Goal: Information Seeking & Learning: Check status

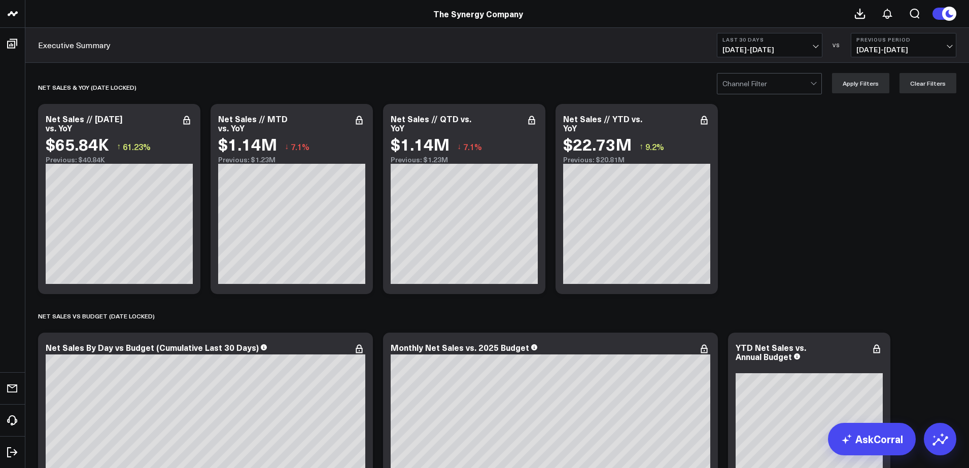
click at [785, 53] on span "[DATE] - [DATE]" at bounding box center [769, 50] width 94 height 8
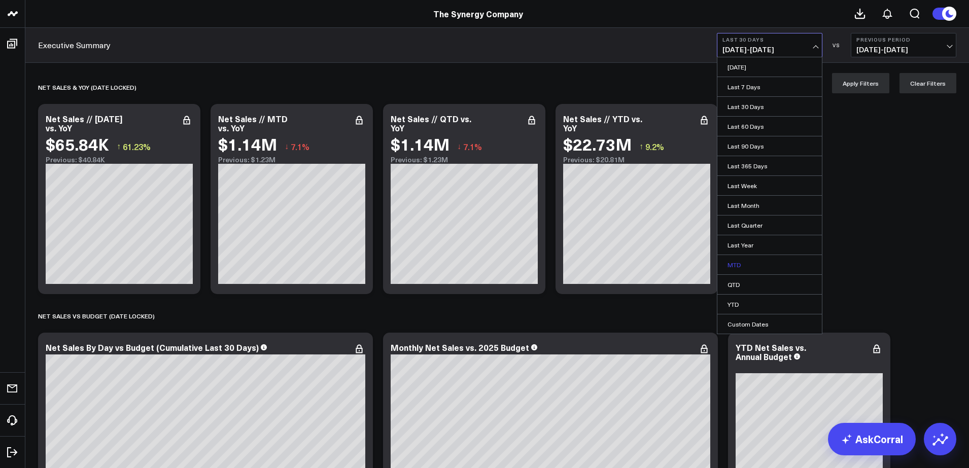
click at [747, 264] on link "MTD" at bounding box center [769, 264] width 104 height 19
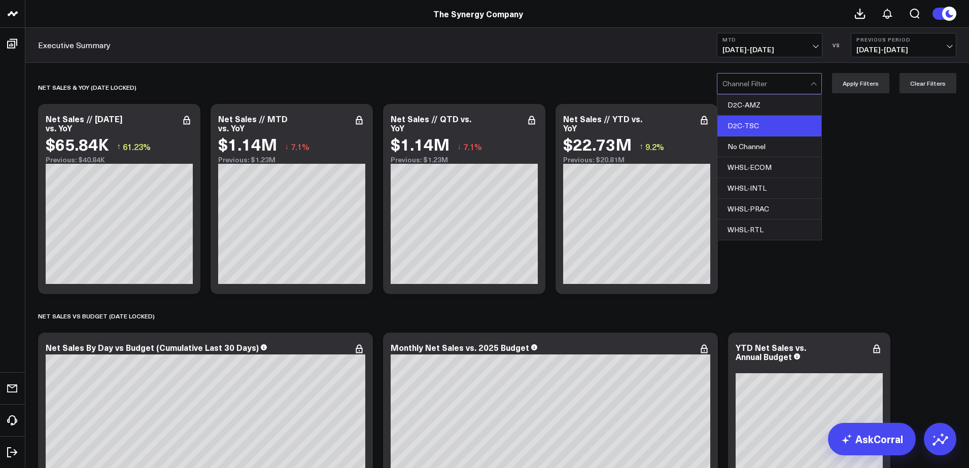
click at [766, 125] on div "D2C-TSC" at bounding box center [769, 126] width 104 height 21
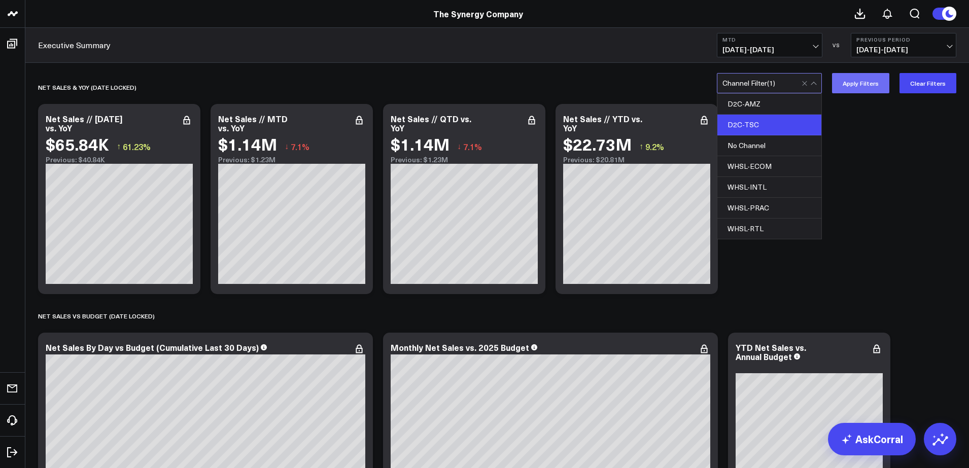
click at [870, 89] on button "Apply Filters" at bounding box center [860, 83] width 57 height 20
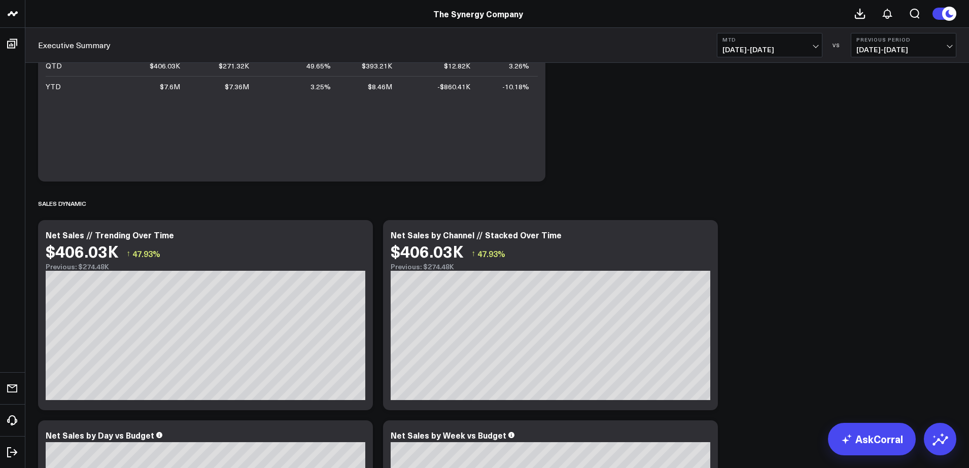
scroll to position [187, 0]
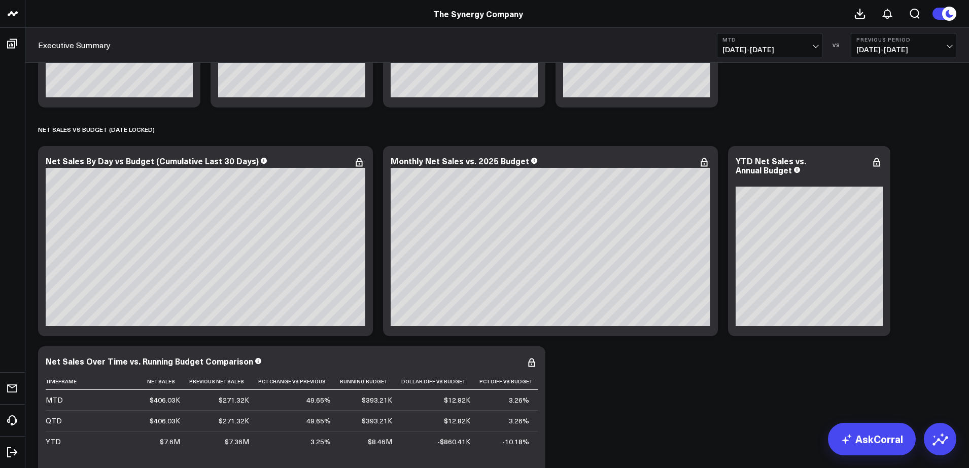
click at [932, 48] on span "[DATE] - [DATE]" at bounding box center [903, 50] width 94 height 8
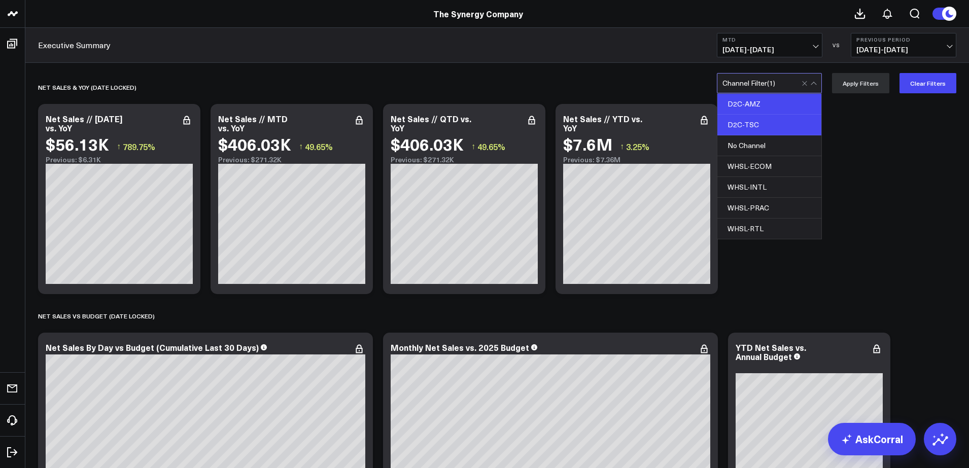
click at [765, 102] on div "D2C-AMZ" at bounding box center [769, 104] width 104 height 21
click at [789, 120] on div "D2C-TSC" at bounding box center [769, 125] width 104 height 21
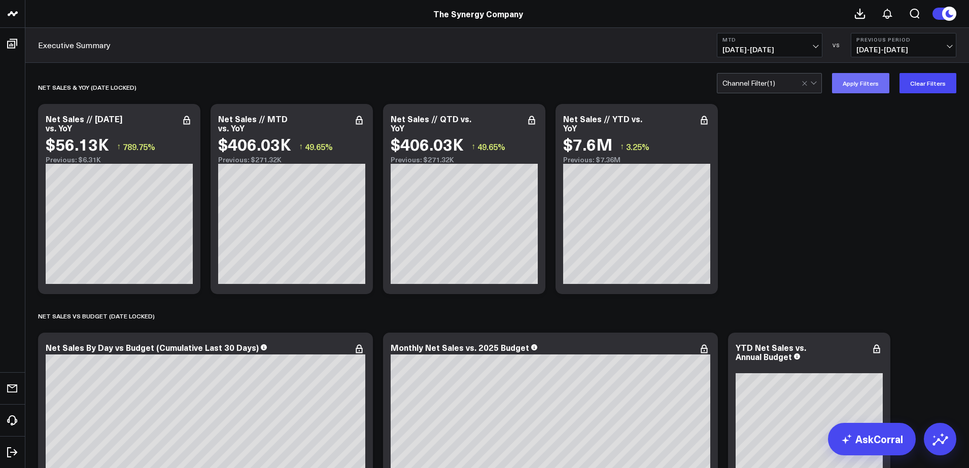
click at [858, 88] on button "Apply Filters" at bounding box center [860, 83] width 57 height 20
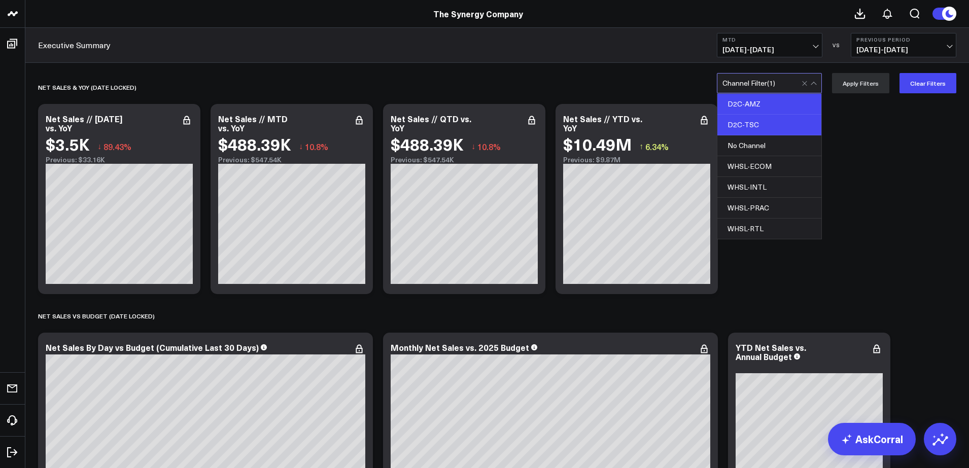
click at [773, 127] on div "D2C-TSC" at bounding box center [769, 125] width 104 height 21
click at [881, 87] on button "Apply Filters" at bounding box center [860, 83] width 57 height 20
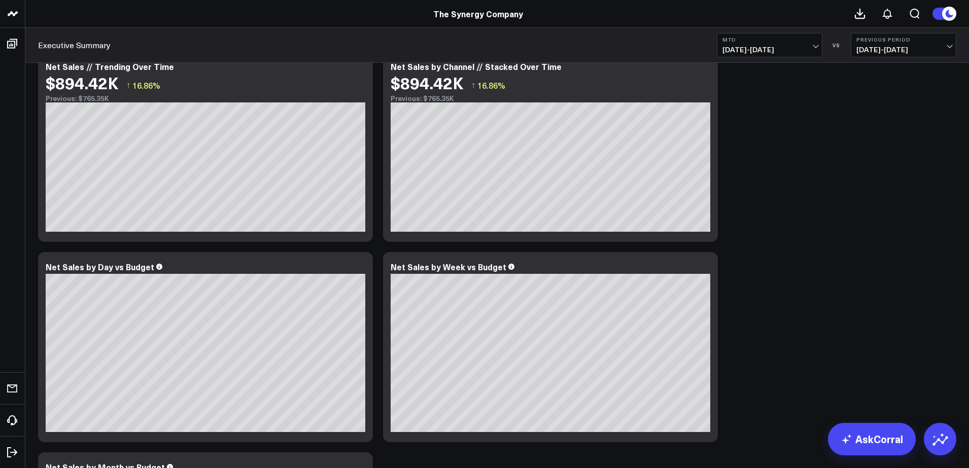
scroll to position [913, 0]
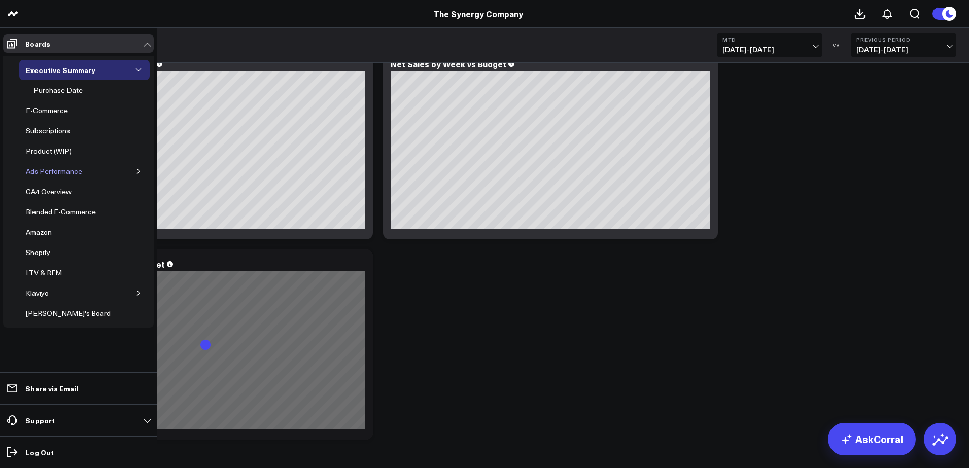
click at [58, 169] on div "Ads Performance" at bounding box center [53, 171] width 61 height 12
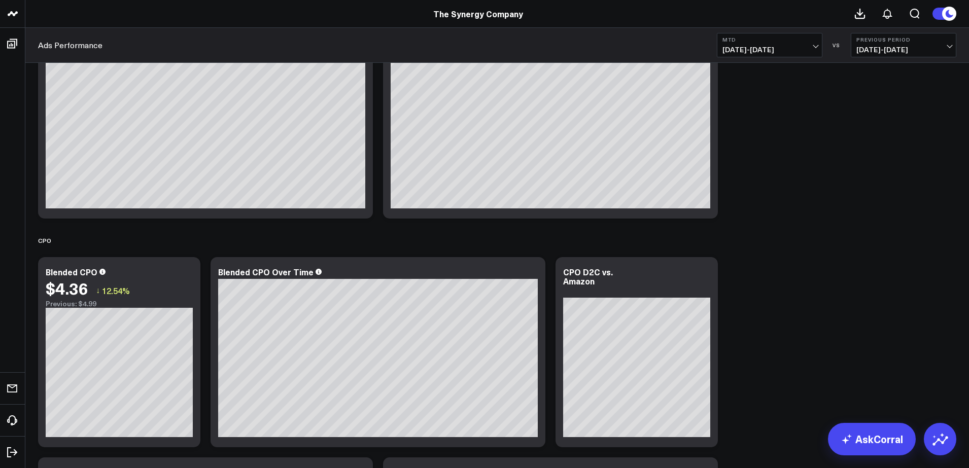
scroll to position [3246, 0]
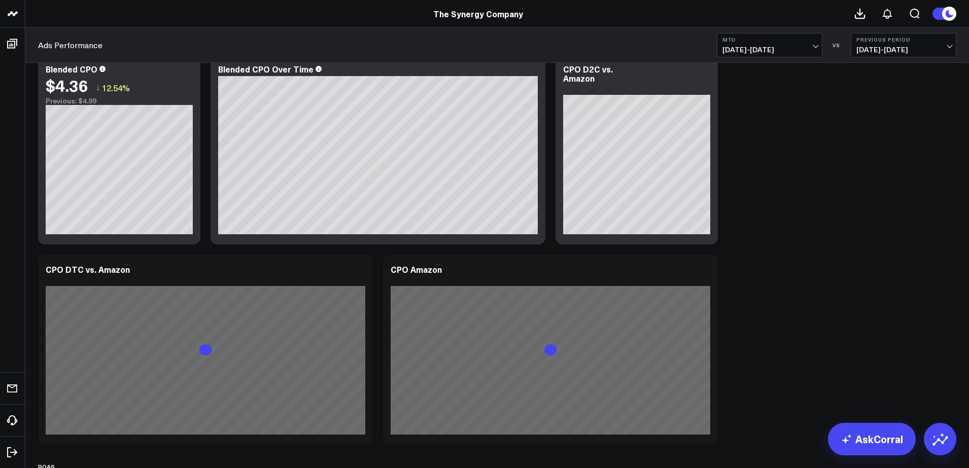
click at [805, 45] on button "MTD [DATE] - [DATE]" at bounding box center [769, 45] width 105 height 24
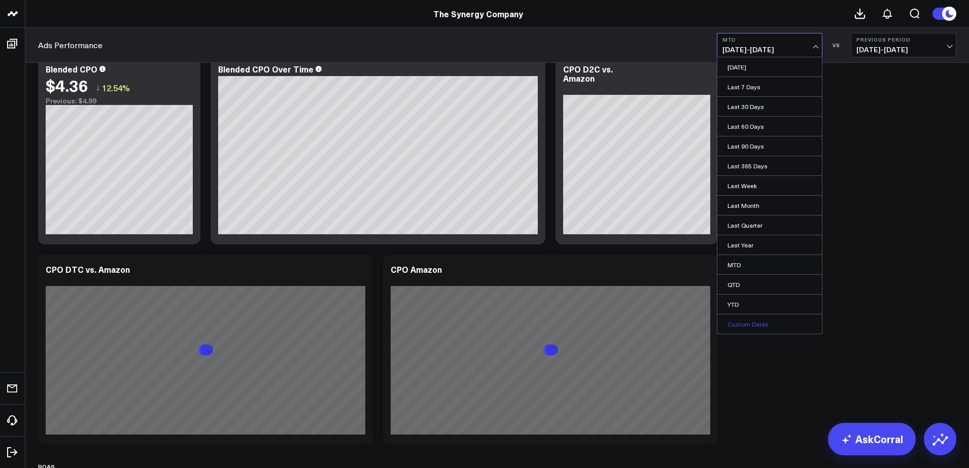
click at [751, 320] on link "Custom Dates" at bounding box center [769, 323] width 104 height 19
select select "9"
select select "2025"
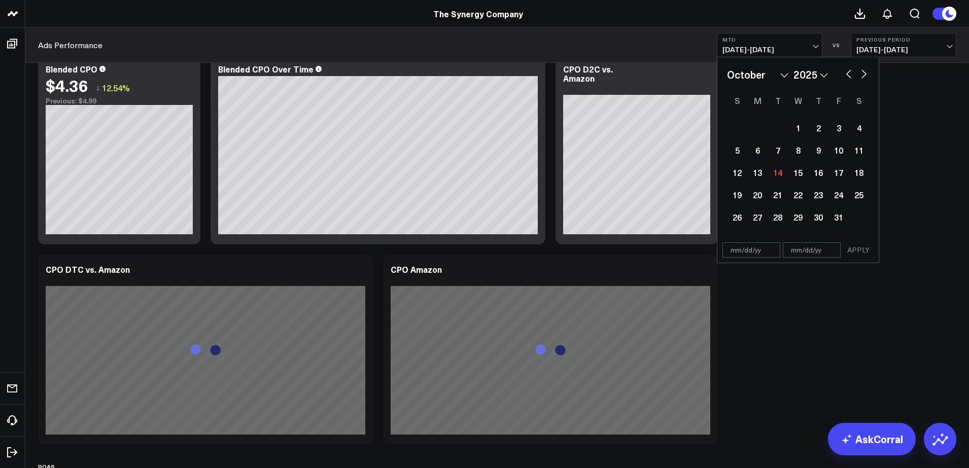
click at [847, 72] on button "button" at bounding box center [848, 73] width 10 height 12
select select "8"
select select "2025"
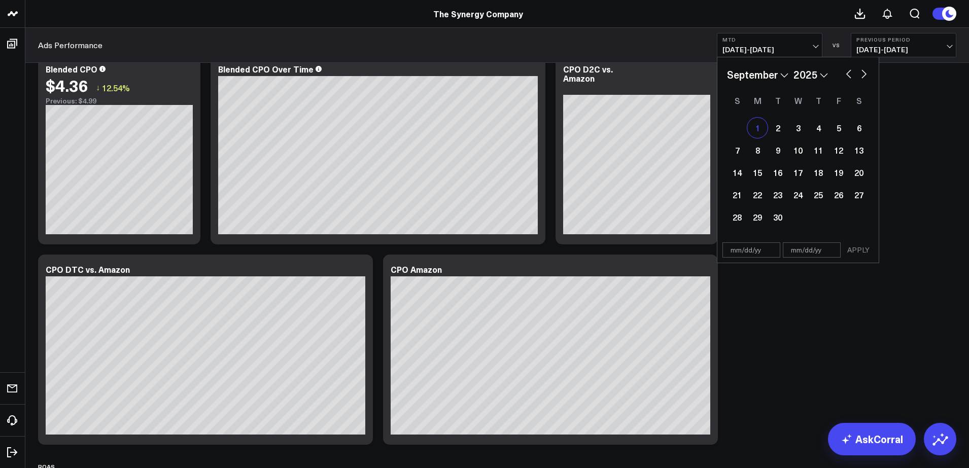
click at [758, 126] on div "1" at bounding box center [757, 128] width 20 height 20
type input "[DATE]"
select select "8"
select select "2025"
click at [864, 75] on button "button" at bounding box center [864, 73] width 10 height 12
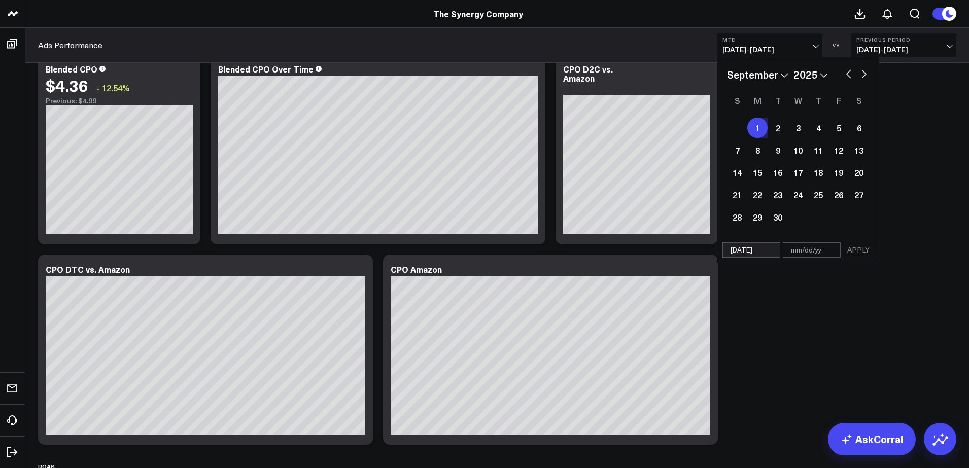
select select "9"
select select "2025"
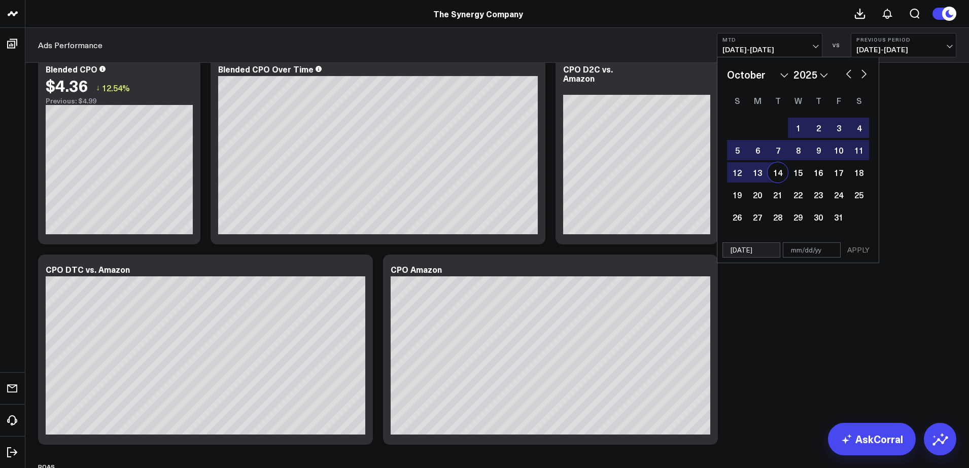
click at [772, 170] on div "14" at bounding box center [777, 172] width 20 height 20
type input "[DATE]"
select select "9"
select select "2025"
click at [764, 171] on div "13" at bounding box center [757, 172] width 20 height 20
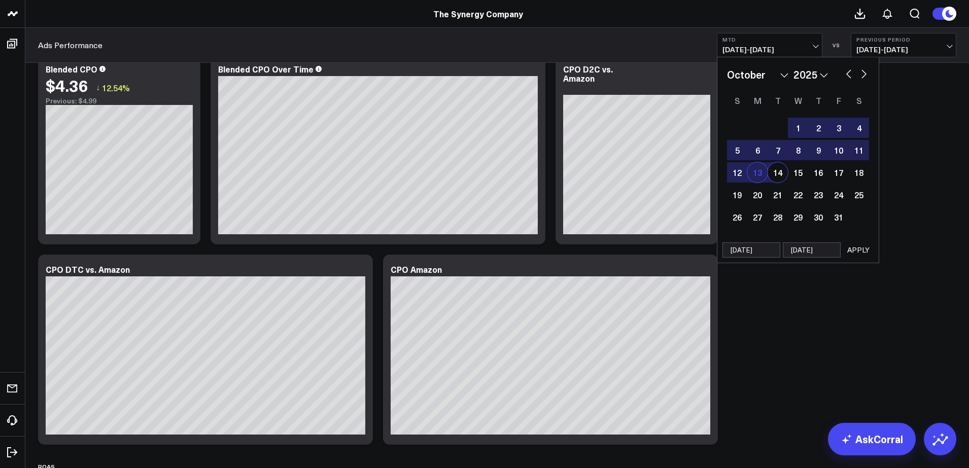
type input "[DATE]"
select select "9"
select select "2025"
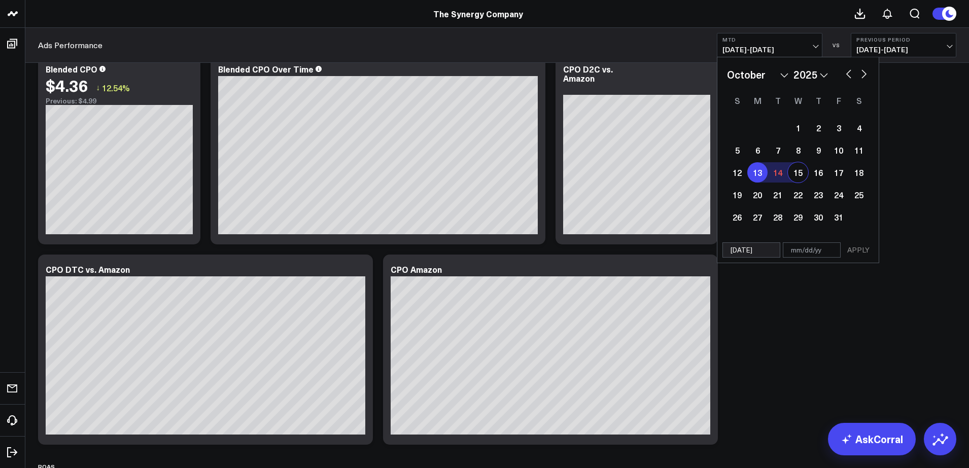
scroll to position [3144, 0]
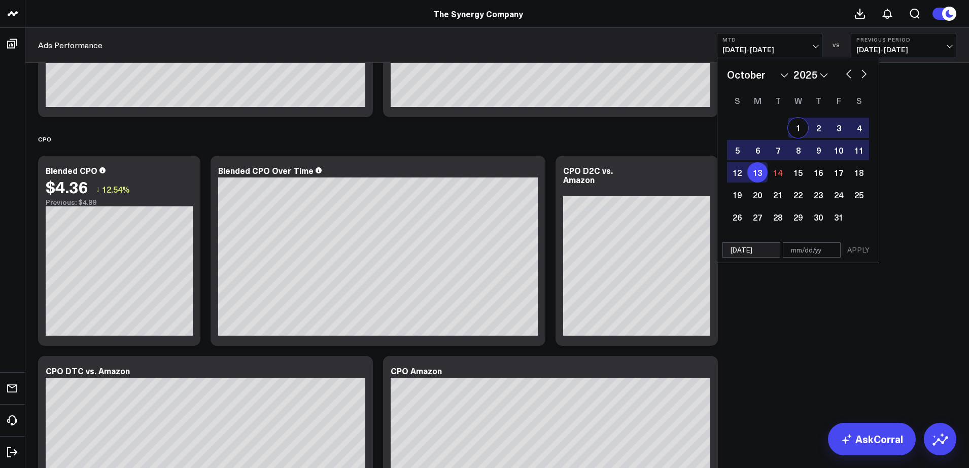
click at [846, 72] on button "button" at bounding box center [848, 73] width 10 height 12
select select "8"
select select "2025"
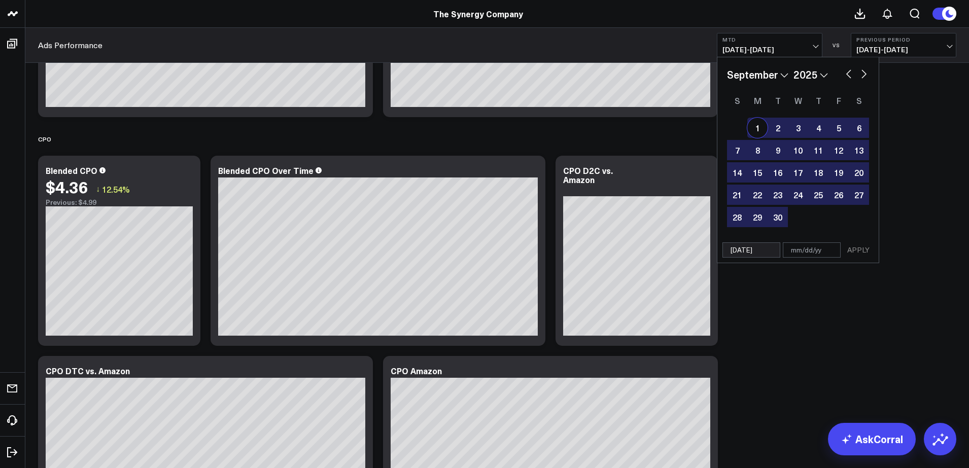
click at [757, 126] on div "1" at bounding box center [757, 128] width 20 height 20
type input "[DATE]"
select select "8"
select select "2025"
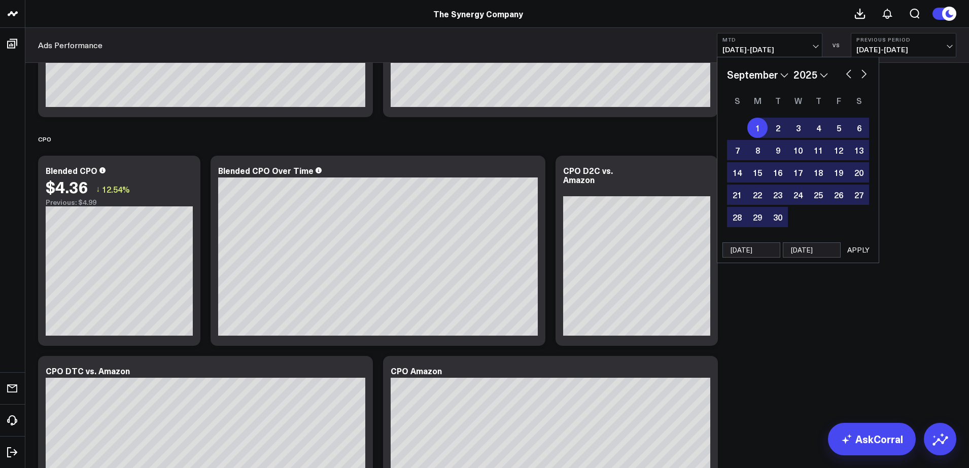
click at [859, 74] on button "button" at bounding box center [864, 73] width 10 height 12
select select "9"
select select "2025"
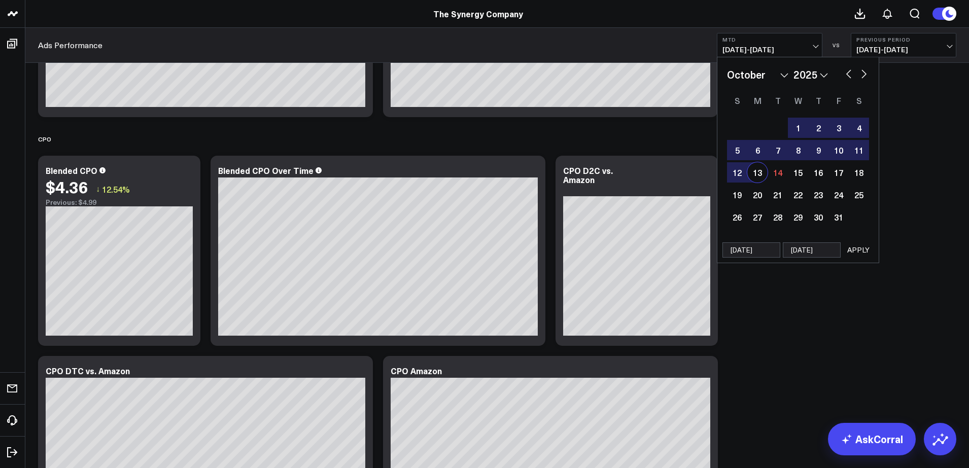
click at [759, 173] on div "13" at bounding box center [757, 172] width 20 height 20
type input "[DATE]"
select select "9"
select select "2025"
click at [845, 70] on button "button" at bounding box center [848, 73] width 10 height 12
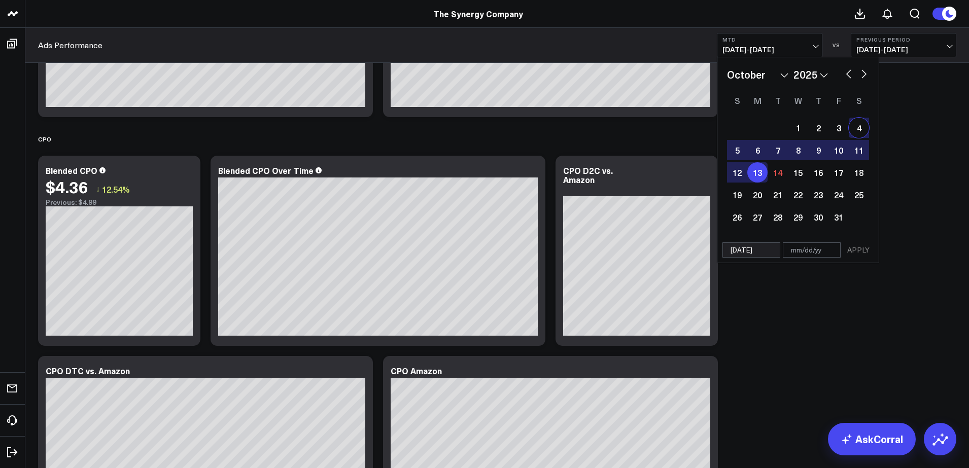
select select "8"
select select "2025"
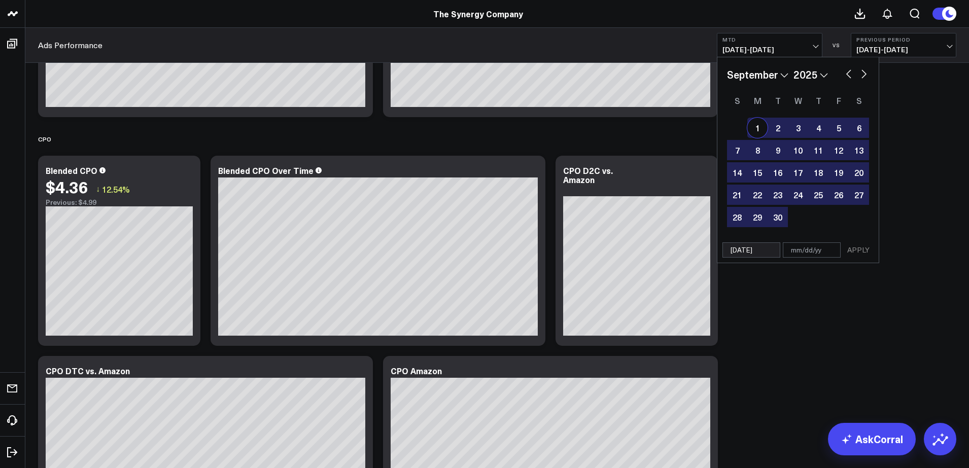
click at [763, 126] on div "1" at bounding box center [757, 128] width 20 height 20
type input "[DATE]"
select select "8"
select select "2025"
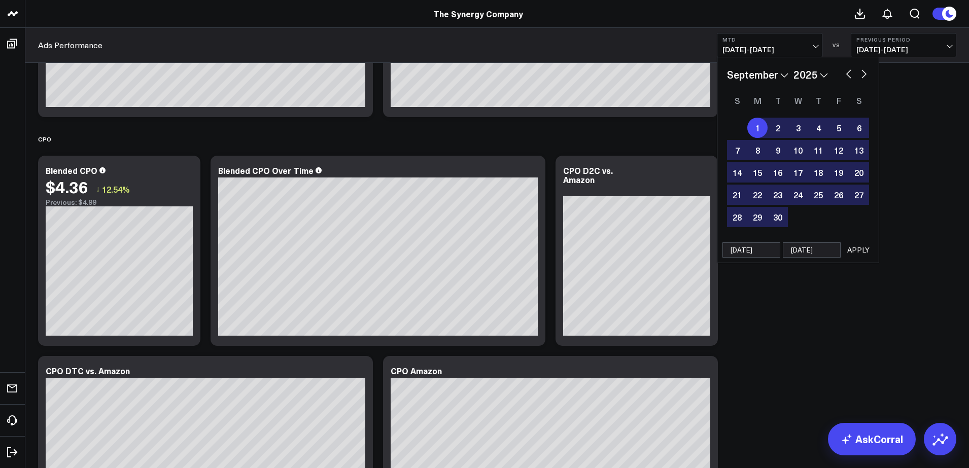
click at [855, 247] on button "APPLY" at bounding box center [858, 249] width 30 height 15
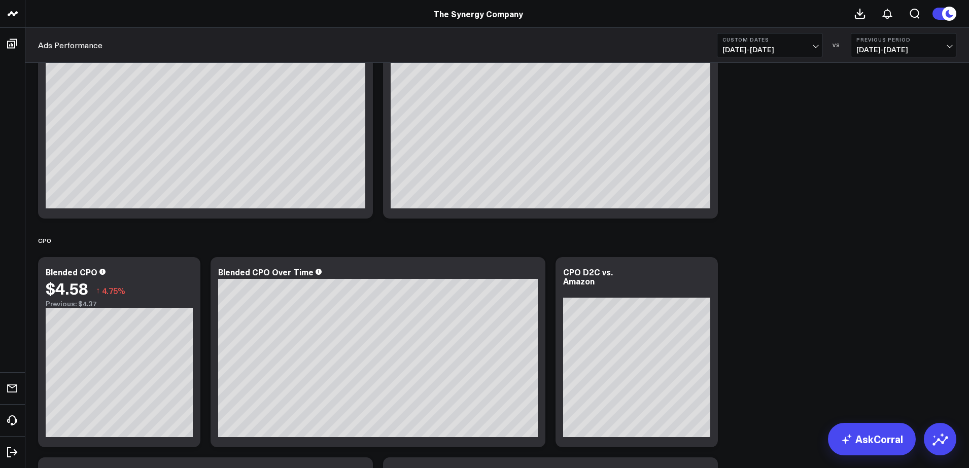
scroll to position [3246, 0]
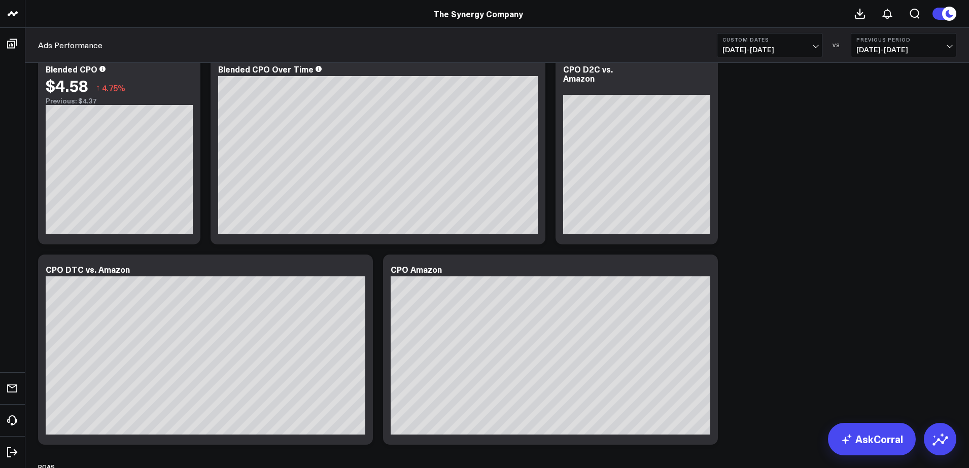
click at [801, 54] on button "Custom Dates [DATE] - [DATE]" at bounding box center [769, 45] width 105 height 24
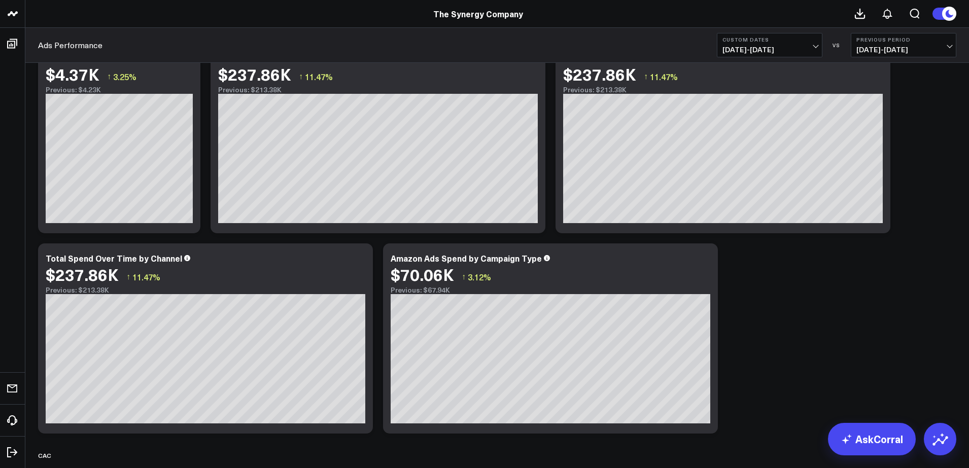
scroll to position [0, 0]
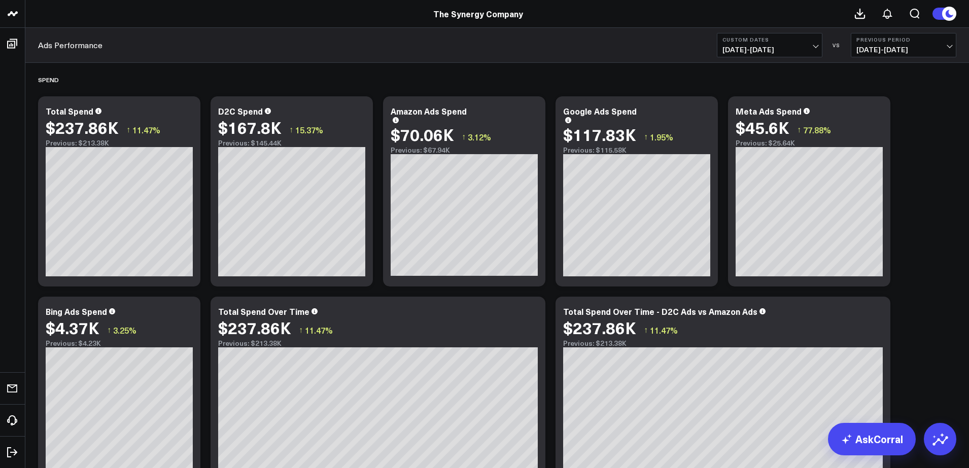
click at [789, 52] on span "[DATE] - [DATE]" at bounding box center [769, 50] width 94 height 8
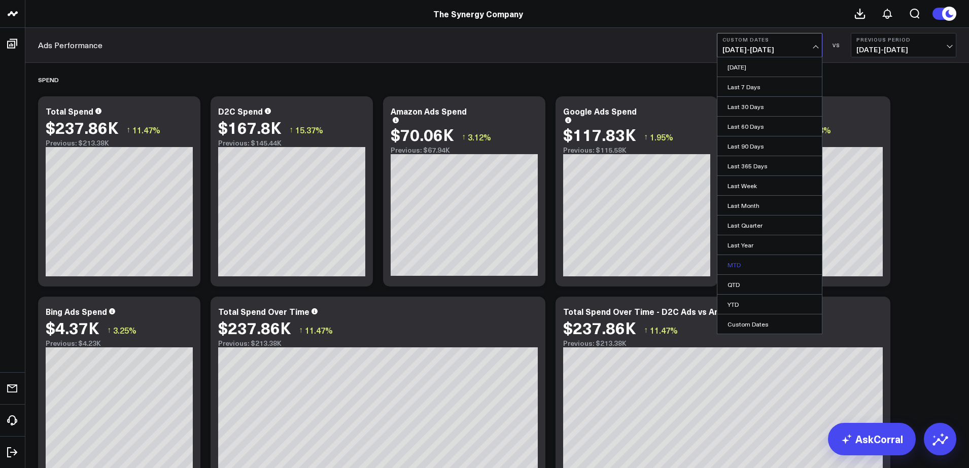
click at [738, 265] on link "MTD" at bounding box center [769, 264] width 104 height 19
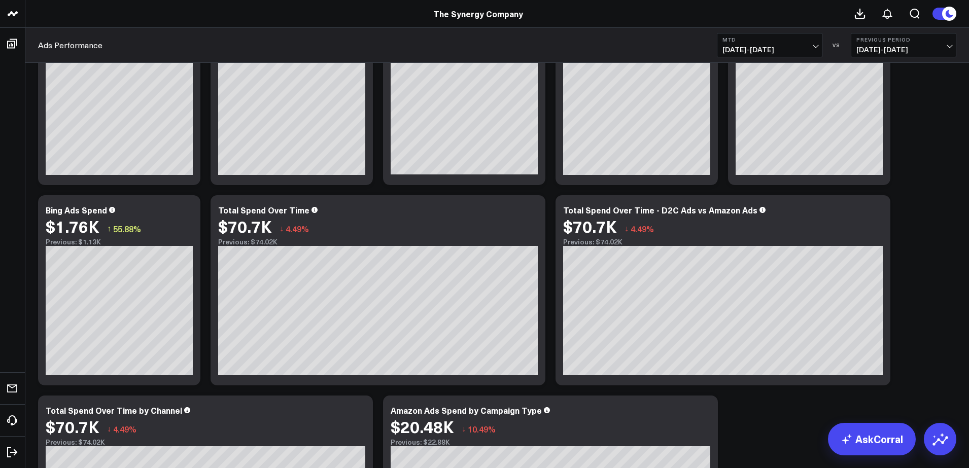
scroll to position [355, 0]
